Goal: Task Accomplishment & Management: Complete application form

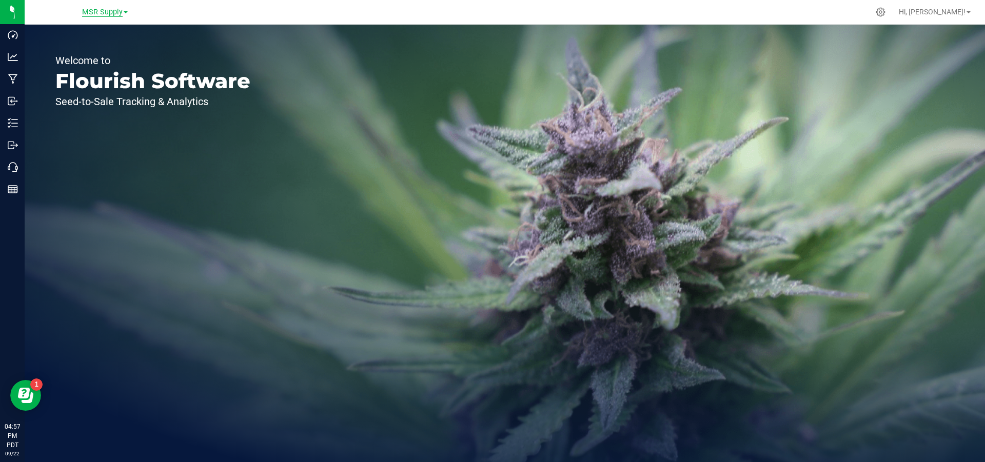
click at [98, 13] on span "MSR Supply" at bounding box center [102, 12] width 41 height 9
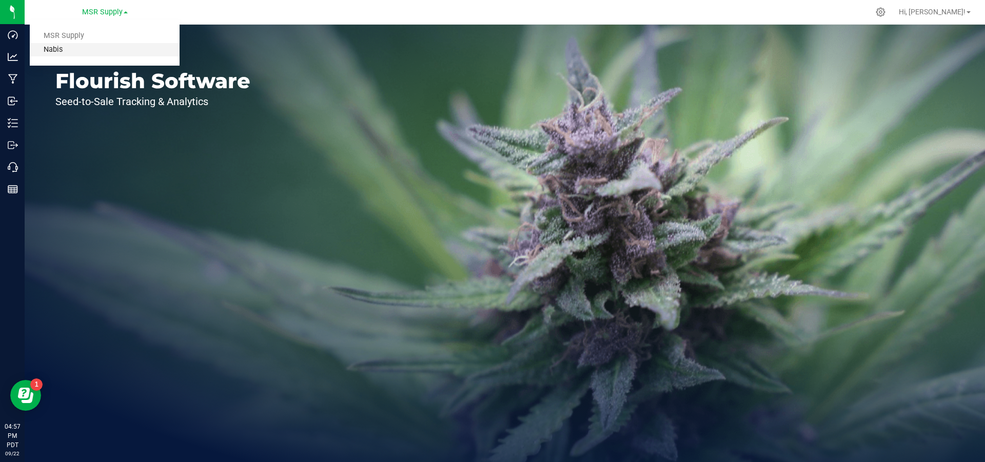
click at [107, 52] on link "Nabis" at bounding box center [105, 50] width 150 height 14
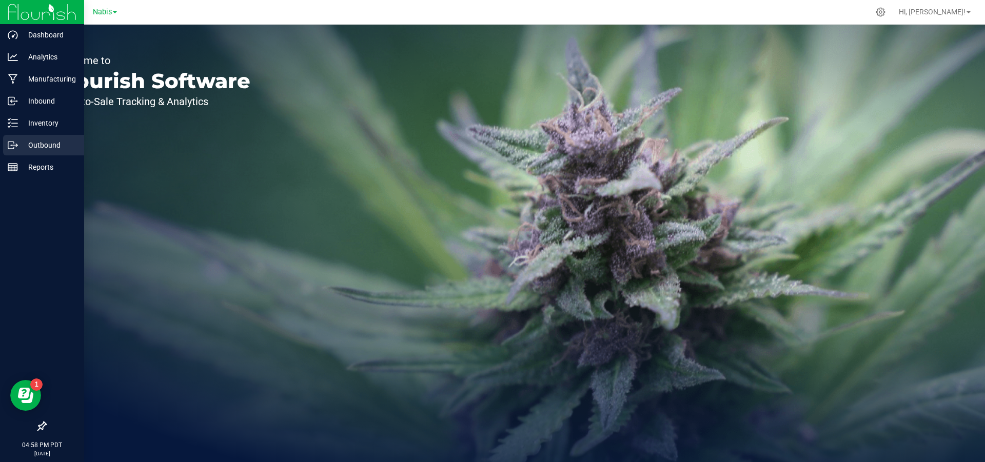
click at [11, 147] on icon at bounding box center [13, 145] width 10 height 10
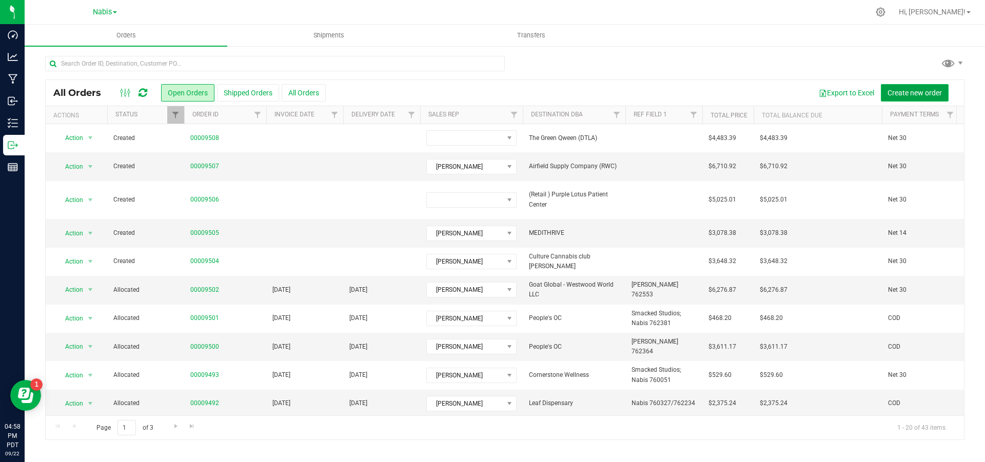
click at [935, 99] on button "Create new order" at bounding box center [915, 92] width 68 height 17
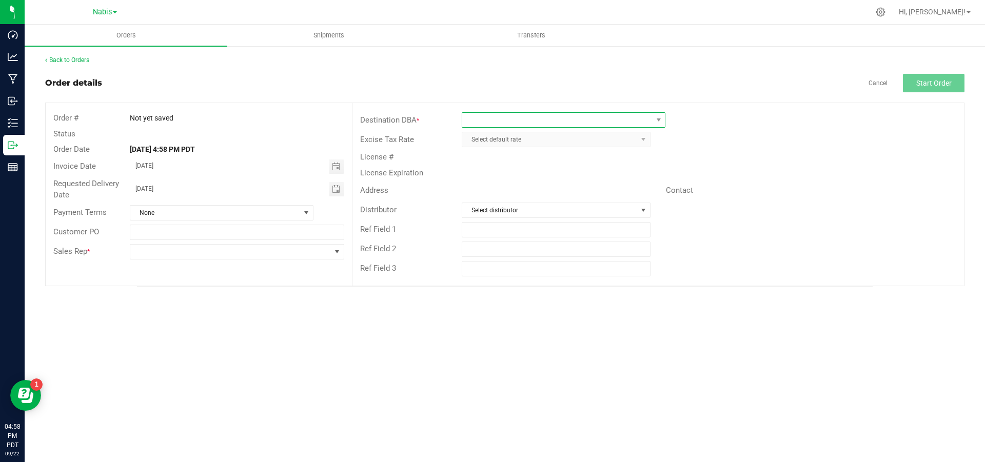
click at [591, 114] on span at bounding box center [557, 120] width 190 height 14
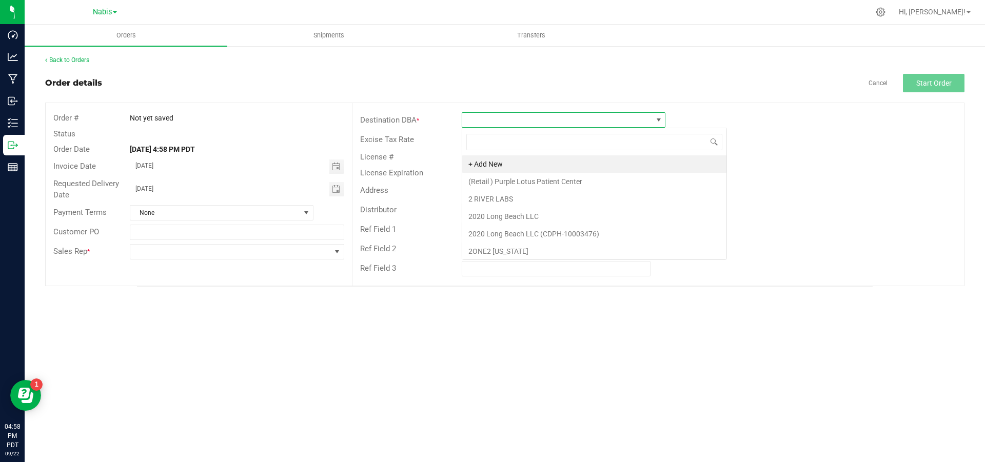
scroll to position [15, 204]
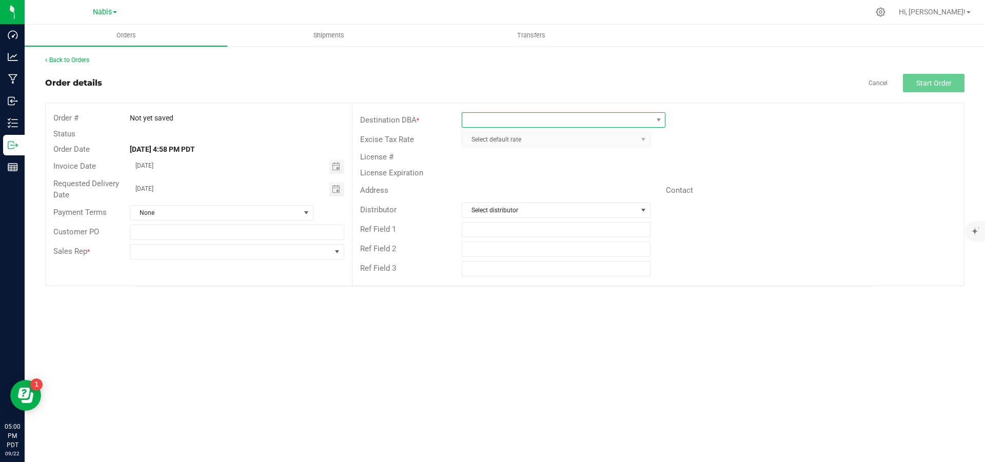
click at [553, 125] on span at bounding box center [557, 120] width 190 height 14
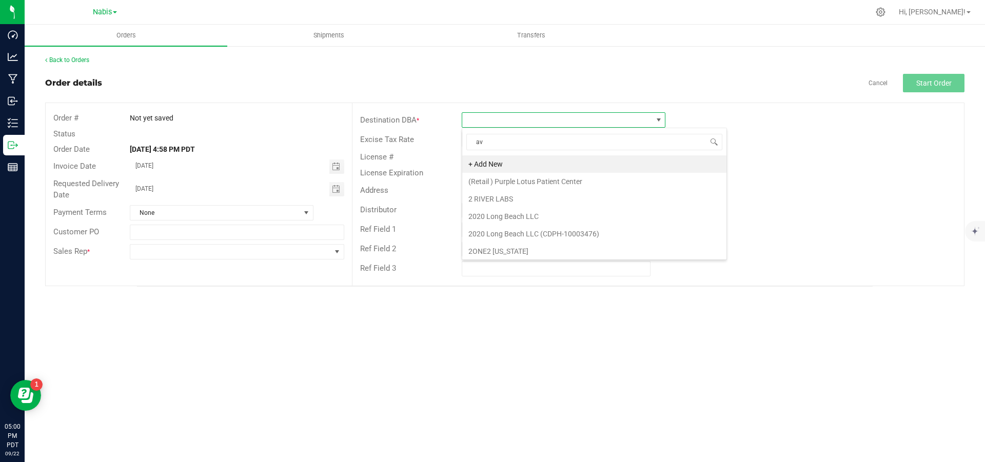
type input "a"
type input "maverick"
click at [553, 123] on span at bounding box center [557, 120] width 190 height 14
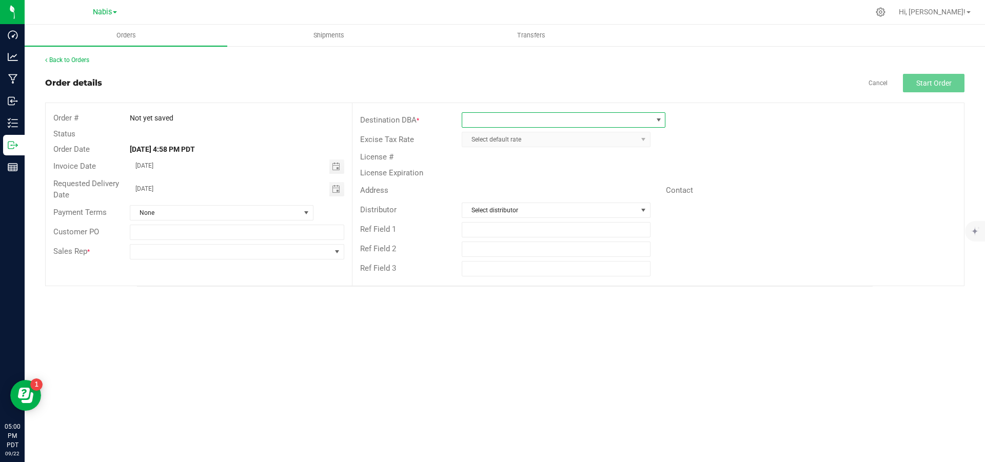
click at [553, 123] on span at bounding box center [557, 120] width 190 height 14
type input "maverickma"
click at [481, 127] on span at bounding box center [564, 119] width 204 height 15
type input "a"
type input "maveri"
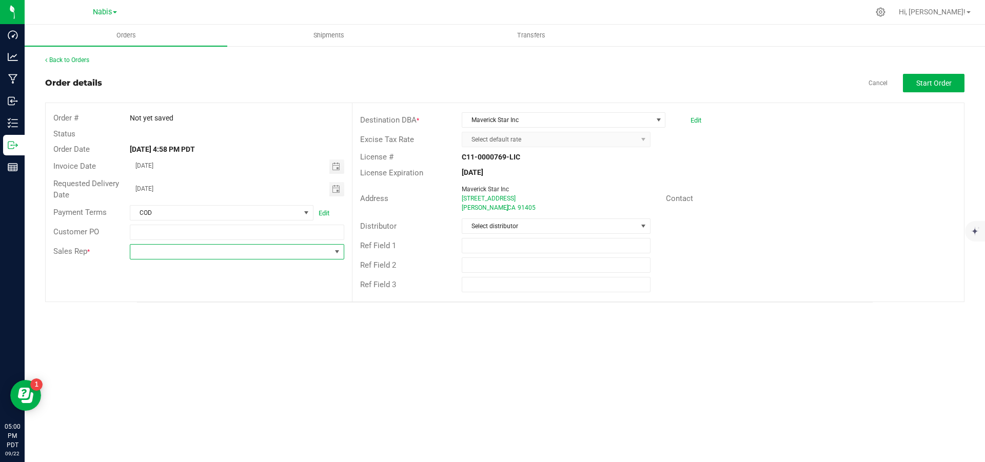
click at [228, 253] on span at bounding box center [230, 252] width 200 height 14
type input "no"
click at [204, 252] on span "ITNOC Distribution Sale" at bounding box center [230, 252] width 200 height 14
type input "no sale"
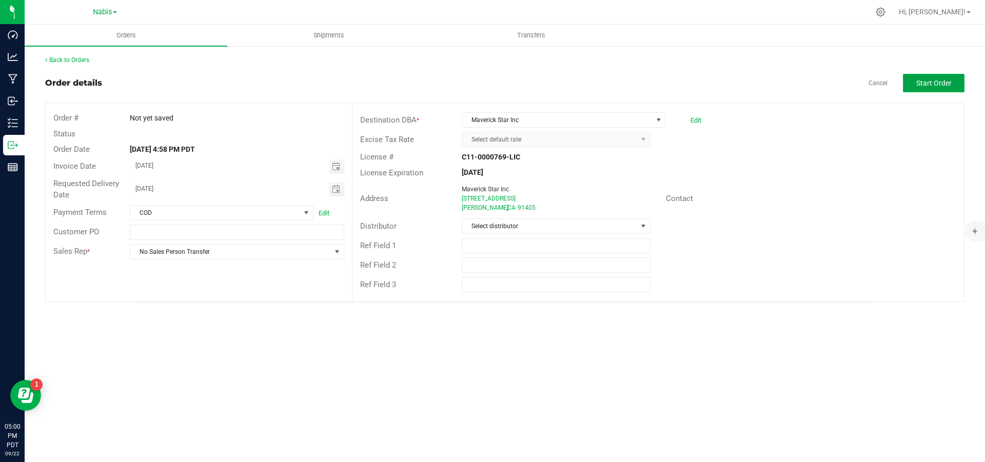
click at [907, 86] on button "Start Order" at bounding box center [934, 83] width 62 height 18
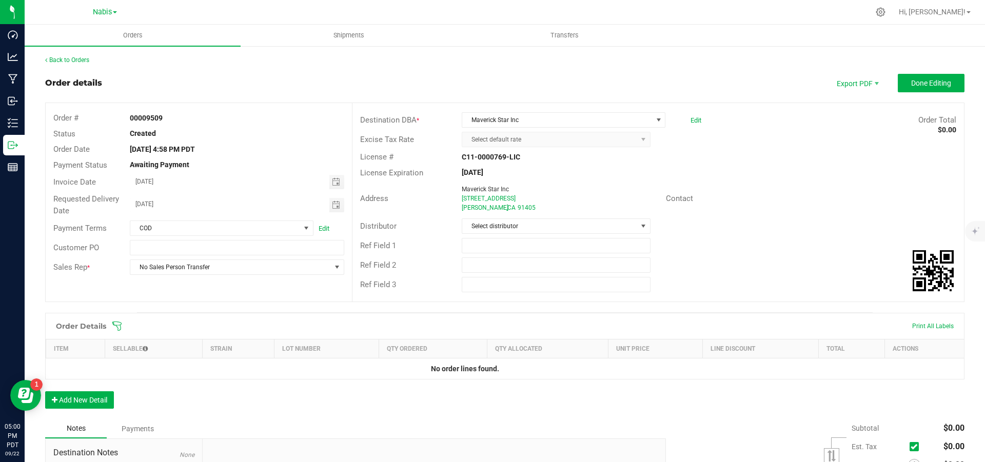
click at [147, 114] on strong "00009509" at bounding box center [146, 118] width 33 height 8
copy strong "00009509"
click at [920, 80] on span "Done Editing" at bounding box center [931, 83] width 40 height 8
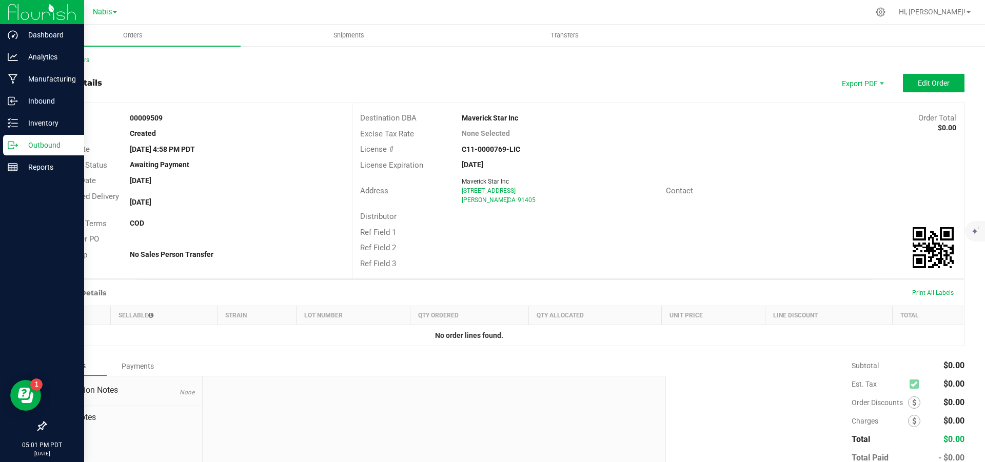
click at [30, 150] on p "Outbound" at bounding box center [49, 145] width 62 height 12
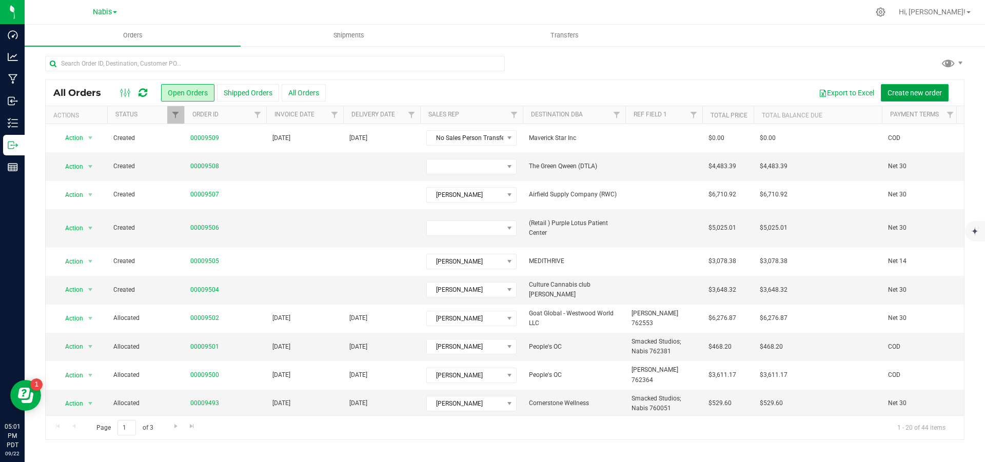
click at [904, 91] on span "Create new order" at bounding box center [915, 93] width 54 height 8
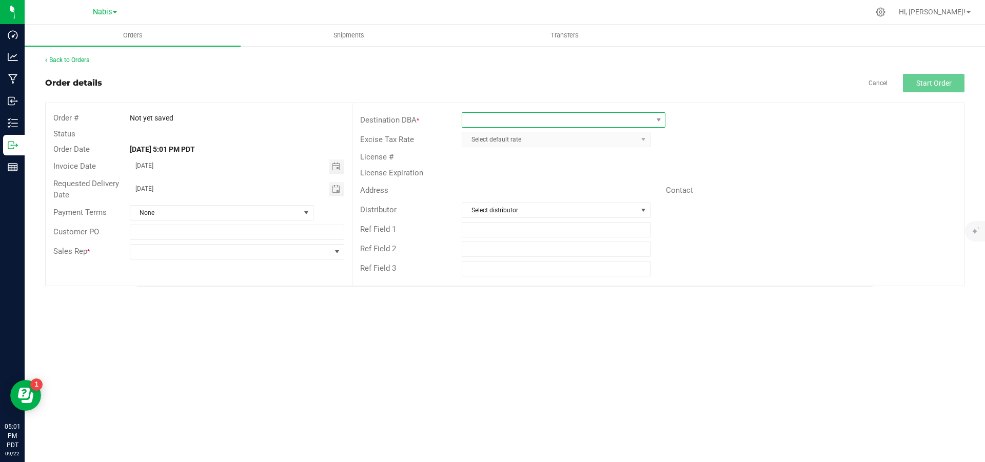
click at [641, 121] on span at bounding box center [557, 120] width 190 height 14
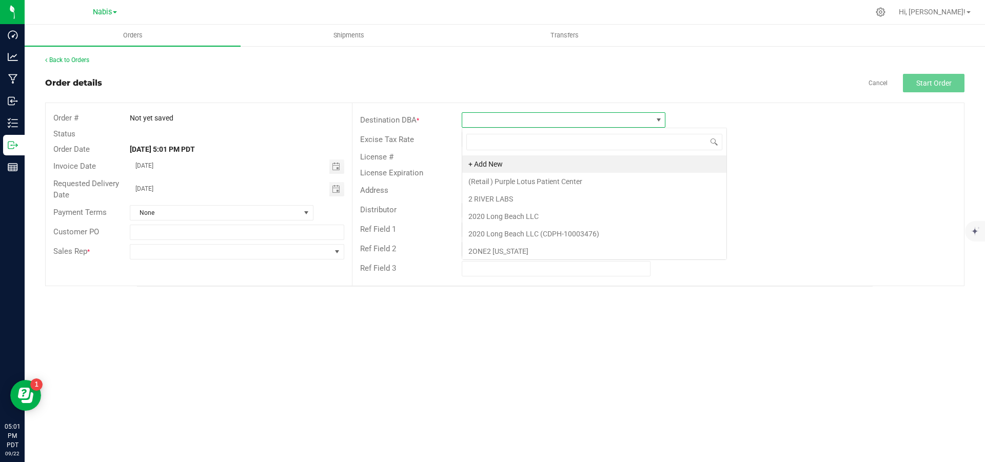
scroll to position [15, 204]
type input "la green rush"
click at [543, 162] on li "LA Green Rush" at bounding box center [563, 163] width 203 height 17
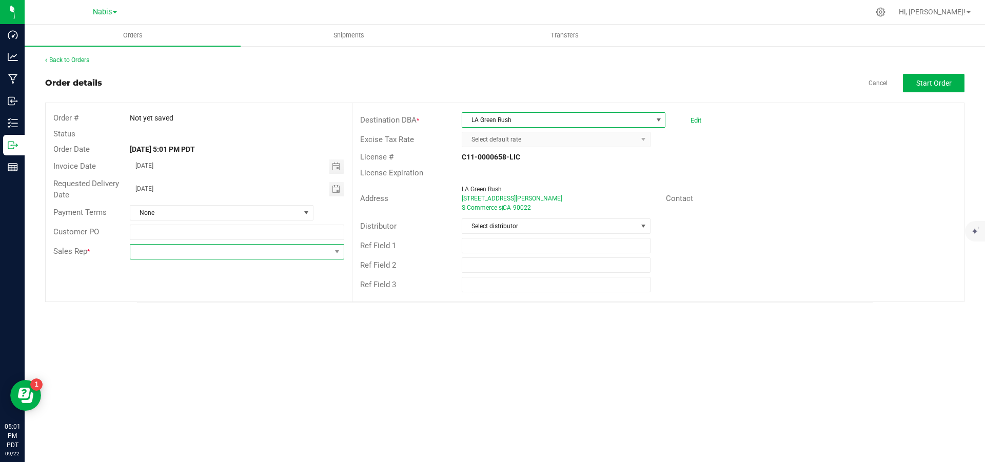
click at [240, 254] on span at bounding box center [230, 252] width 200 height 14
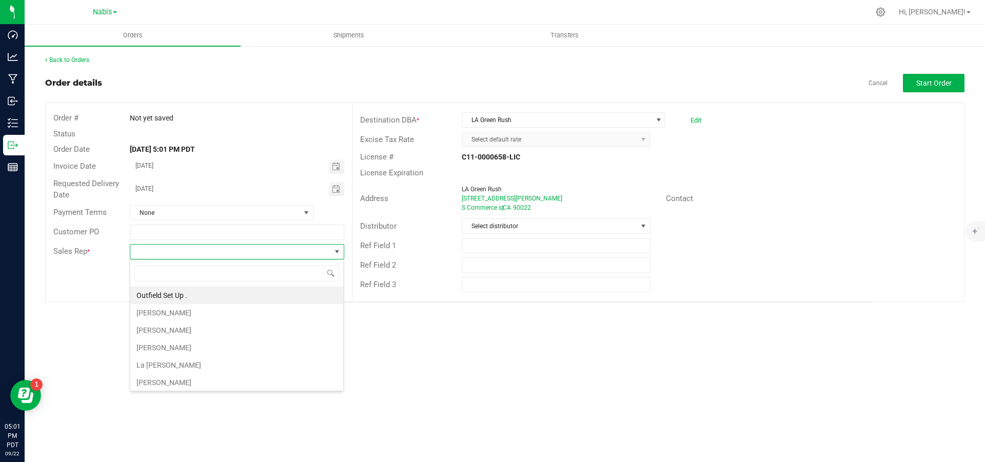
scroll to position [15, 215]
type input "w"
type input "no sales"
click at [184, 293] on li "No Sales Person [PERSON_NAME] Transfer" at bounding box center [236, 295] width 213 height 17
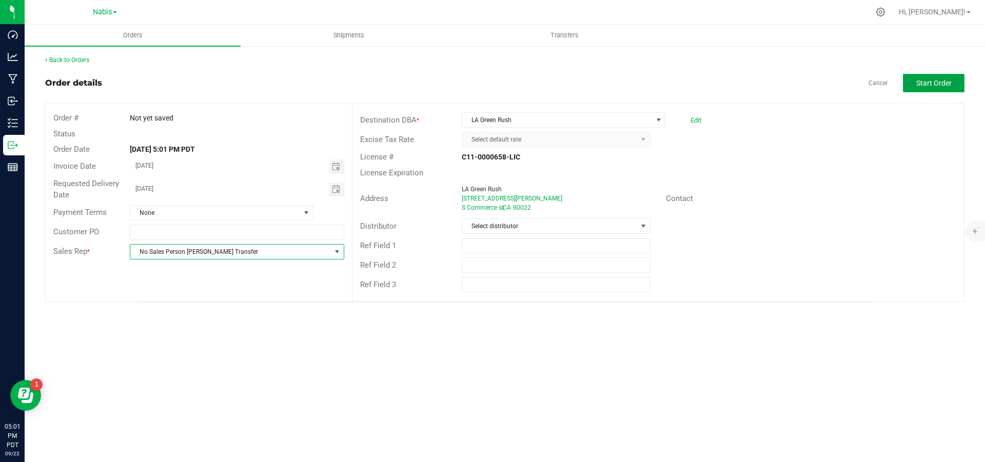
click at [918, 84] on span "Start Order" at bounding box center [934, 83] width 35 height 8
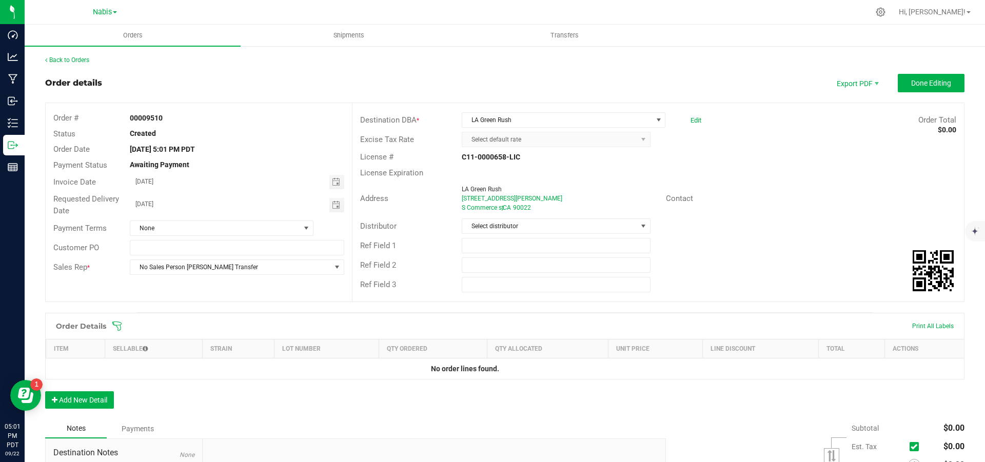
click at [146, 113] on div "00009510" at bounding box center [236, 118] width 229 height 11
click at [146, 118] on strong "00009510" at bounding box center [146, 118] width 33 height 8
copy strong "00009510"
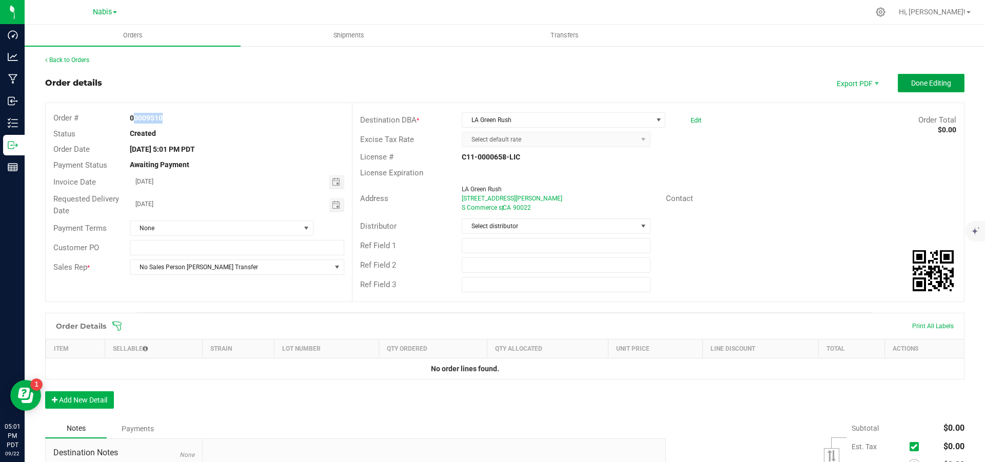
click at [930, 82] on span "Done Editing" at bounding box center [931, 83] width 40 height 8
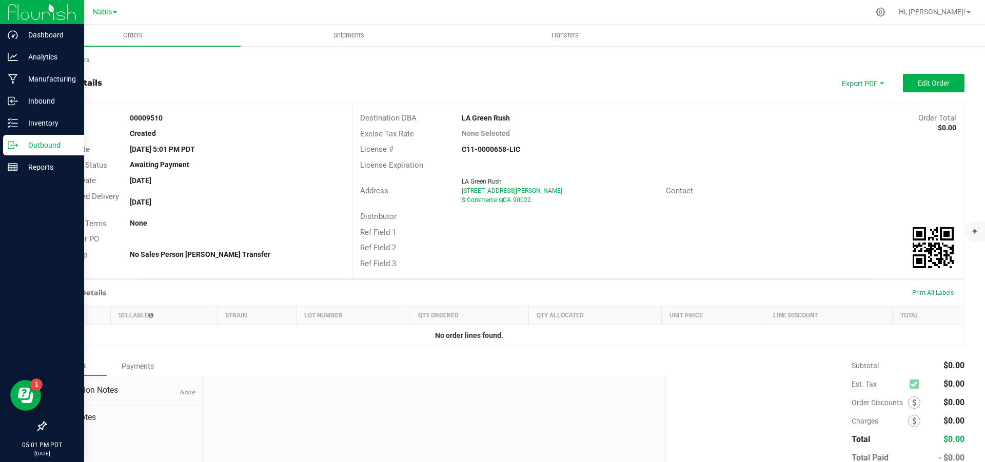
click at [30, 141] on p "Outbound" at bounding box center [49, 145] width 62 height 12
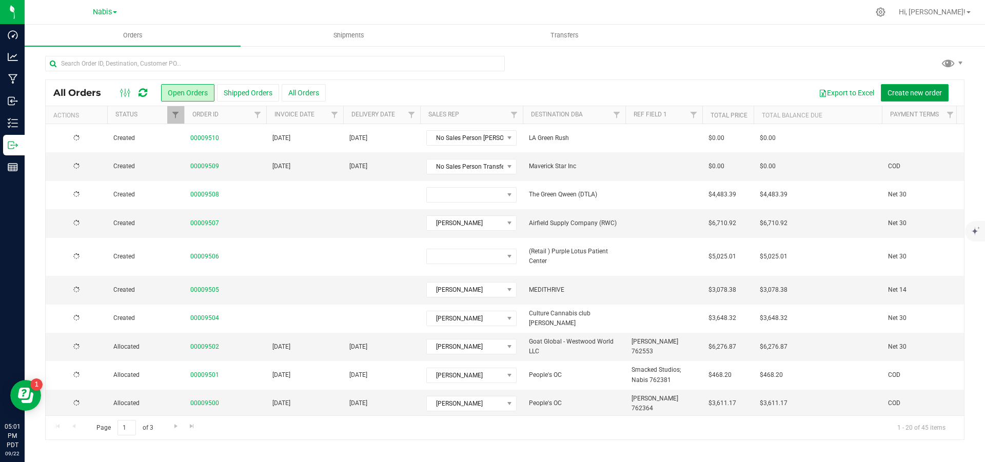
click at [924, 94] on span "Create new order" at bounding box center [915, 93] width 54 height 8
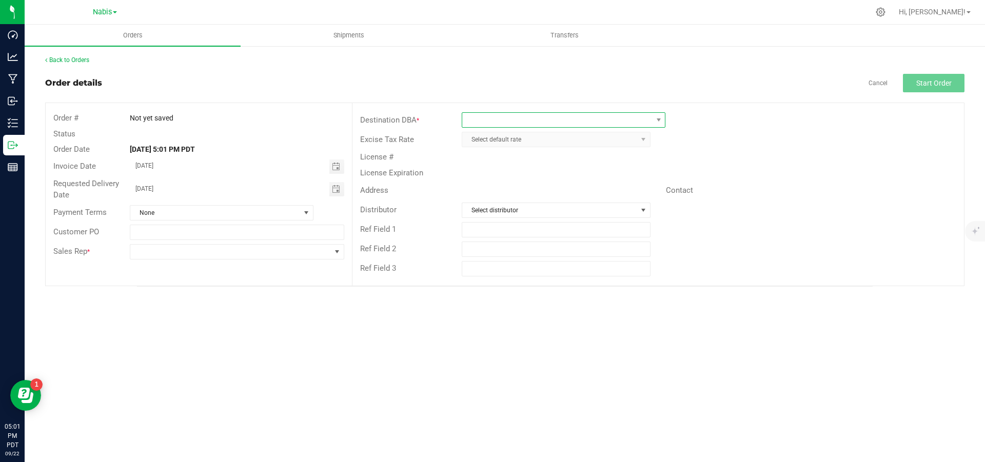
click at [641, 120] on span at bounding box center [557, 120] width 190 height 14
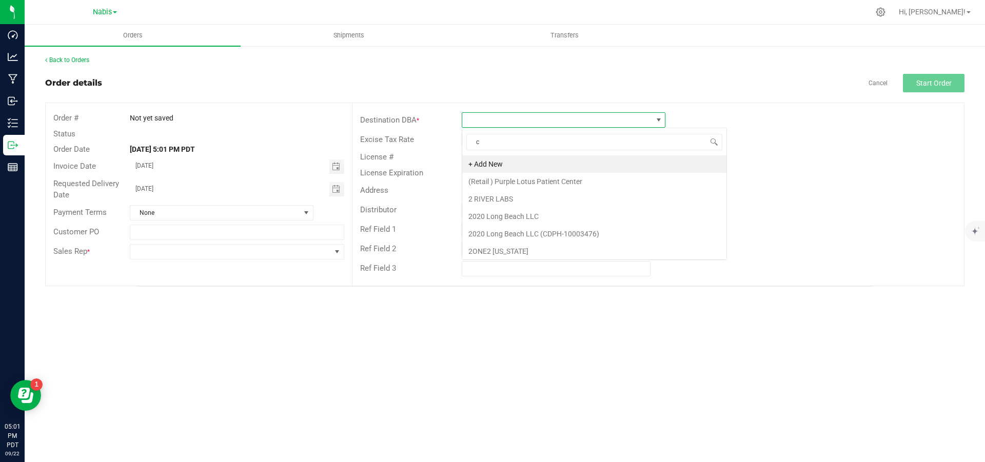
scroll to position [15, 204]
type input "community"
click at [562, 166] on li "Community Creative Network" at bounding box center [563, 163] width 203 height 17
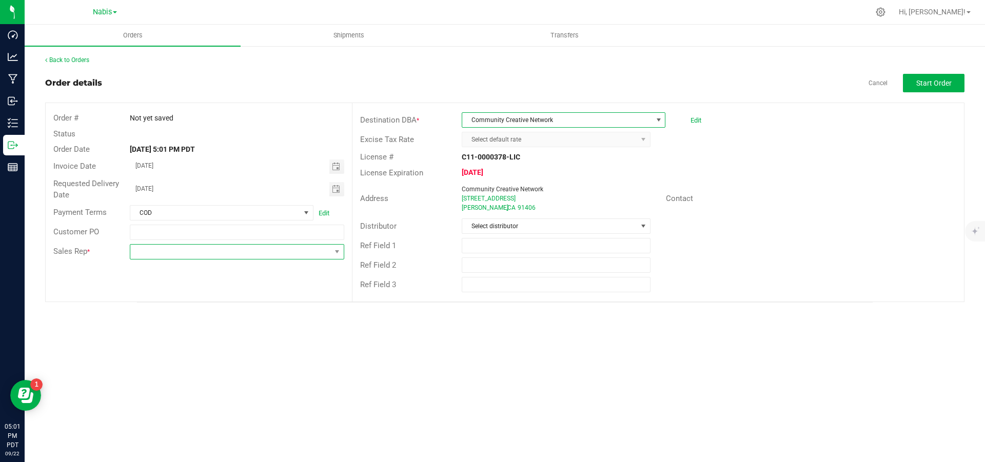
click at [289, 249] on span at bounding box center [230, 252] width 200 height 14
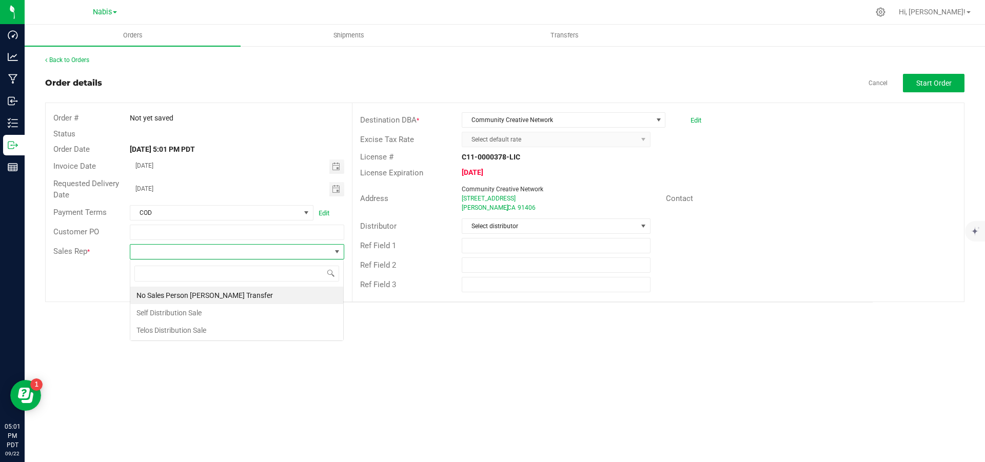
scroll to position [15, 215]
click at [271, 297] on li "No Sales Person [PERSON_NAME] Transfer" at bounding box center [236, 295] width 213 height 17
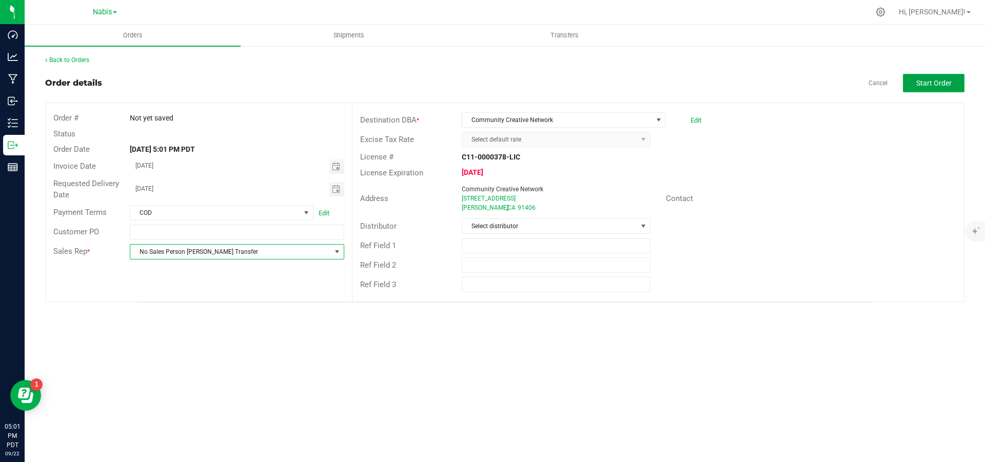
click at [927, 84] on span "Start Order" at bounding box center [934, 83] width 35 height 8
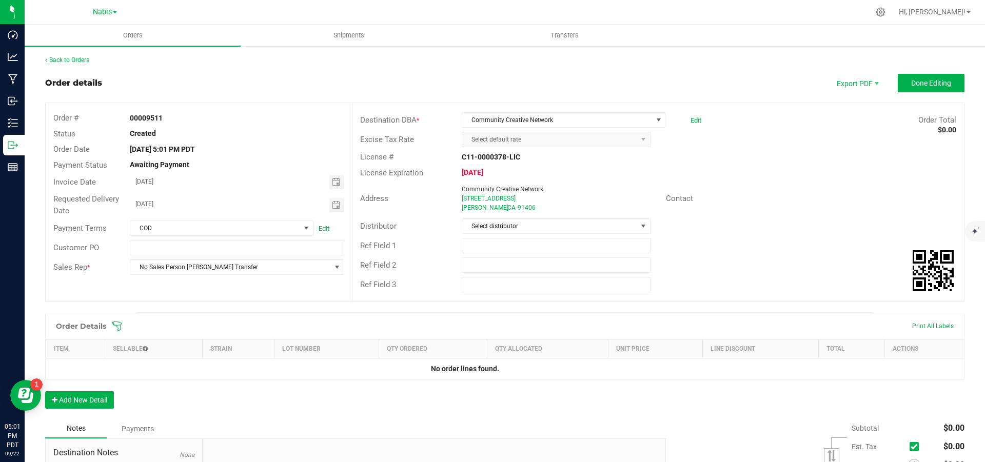
click at [161, 117] on strong "00009511" at bounding box center [146, 118] width 33 height 8
copy strong "00009511"
click at [922, 80] on span "Done Editing" at bounding box center [931, 83] width 40 height 8
